Goal: Transaction & Acquisition: Download file/media

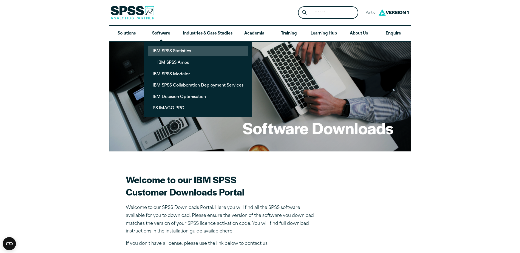
click at [173, 49] on link "IBM SPSS Statistics" at bounding box center [198, 51] width 100 height 10
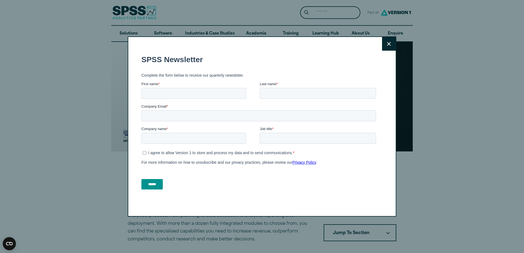
click at [386, 47] on button "Close" at bounding box center [389, 44] width 14 height 14
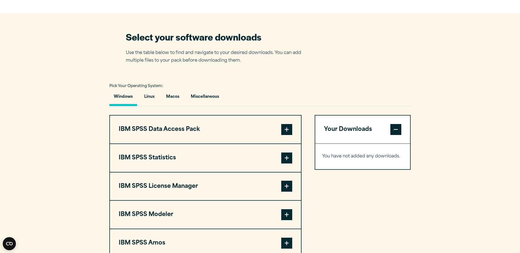
scroll to position [357, 0]
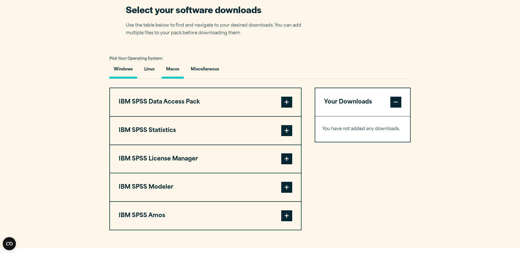
click at [173, 69] on button "Macos" at bounding box center [173, 71] width 22 height 16
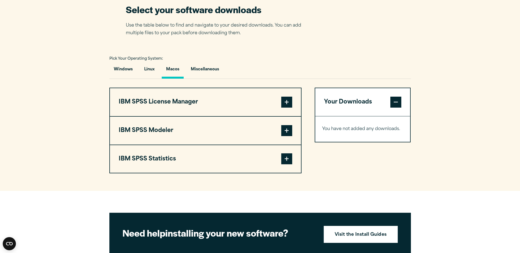
click at [287, 158] on span at bounding box center [286, 159] width 11 height 11
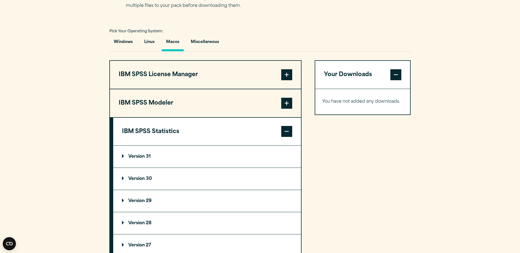
scroll to position [411, 0]
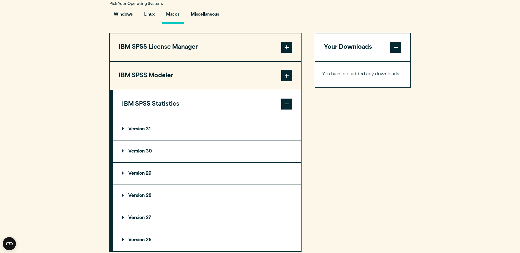
click at [123, 128] on p "Version 31" at bounding box center [136, 129] width 29 height 4
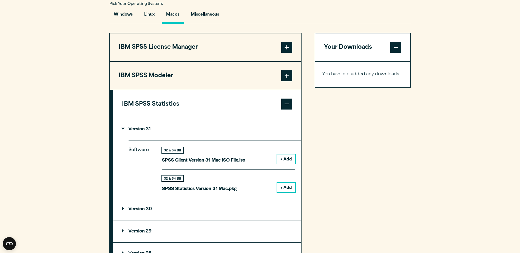
scroll to position [439, 0]
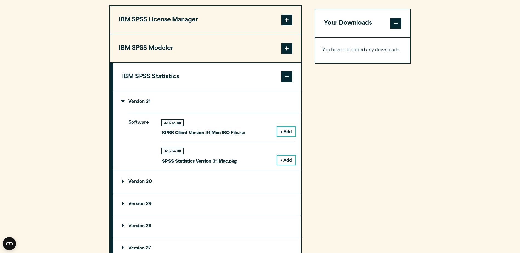
click at [286, 161] on button "+ Add" at bounding box center [286, 160] width 18 height 9
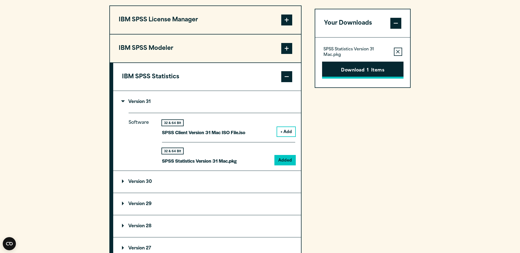
click at [360, 69] on button "Download 1 Items" at bounding box center [362, 70] width 81 height 17
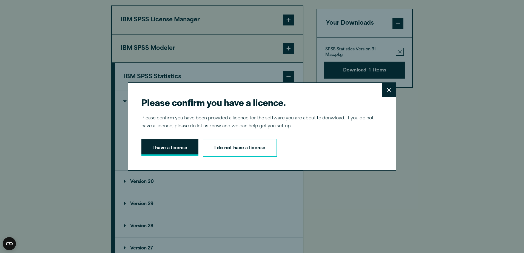
click at [174, 146] on button "I have a license" at bounding box center [170, 148] width 57 height 17
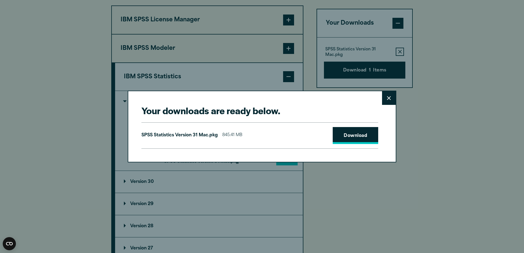
click at [343, 134] on link "Download" at bounding box center [356, 135] width 46 height 17
click at [387, 98] on icon at bounding box center [389, 98] width 4 height 4
